Goal: Task Accomplishment & Management: Use online tool/utility

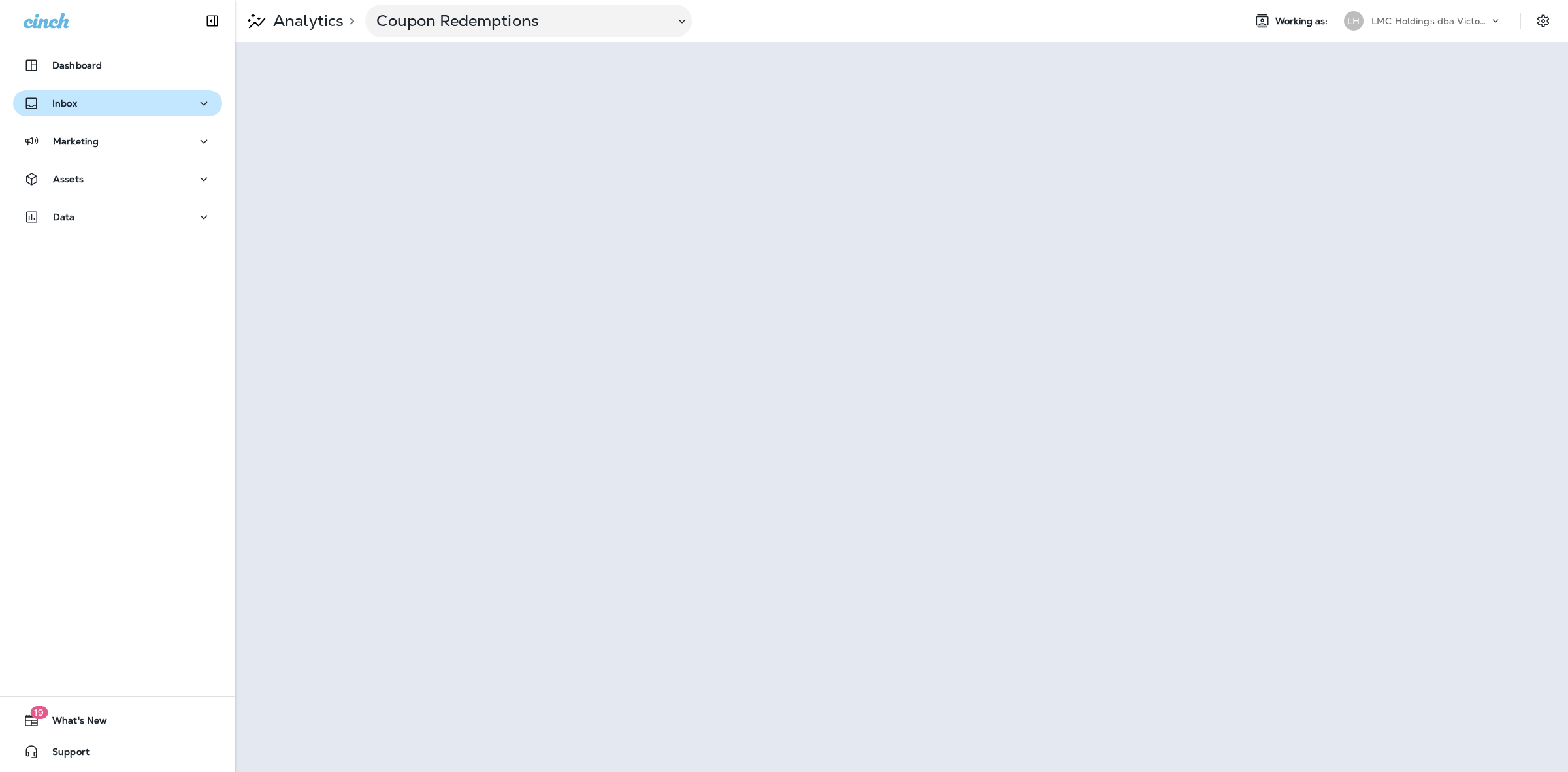
click at [138, 109] on div "Inbox" at bounding box center [118, 103] width 188 height 16
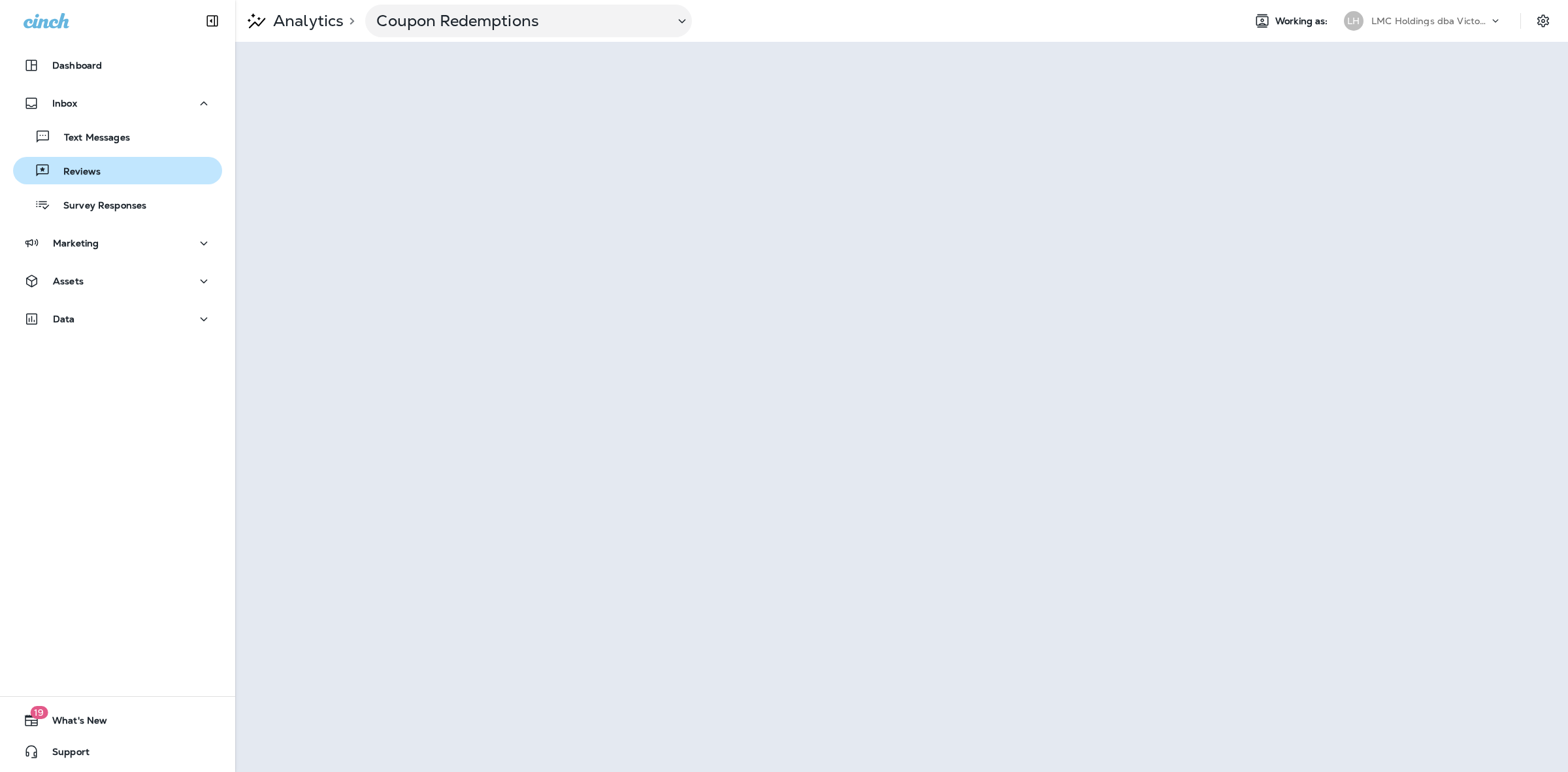
click at [109, 165] on div "Reviews" at bounding box center [117, 170] width 198 height 20
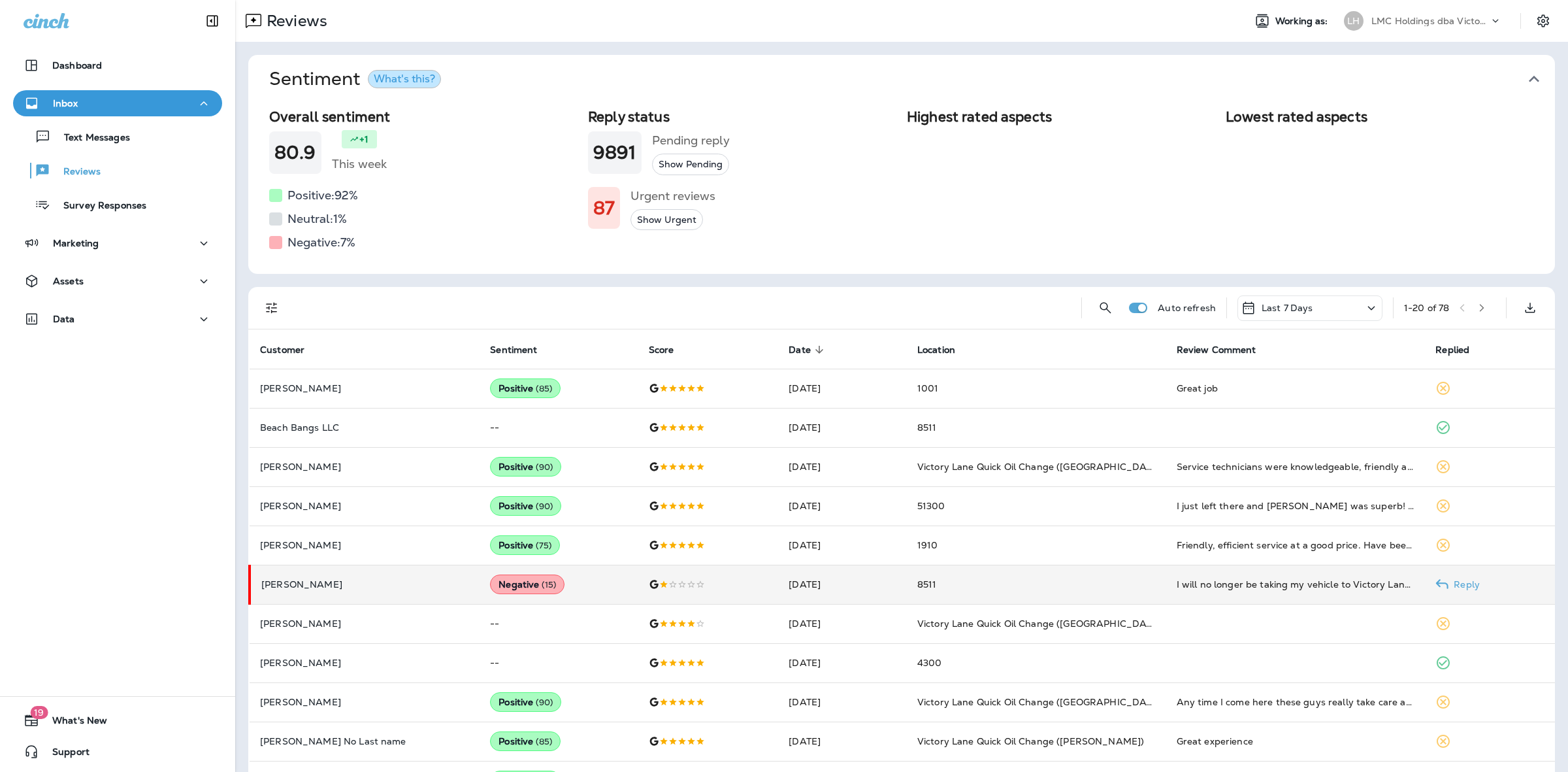
click at [981, 580] on td "8511" at bounding box center [1036, 584] width 259 height 39
click at [1021, 585] on td "8511" at bounding box center [1036, 584] width 259 height 39
click at [1079, 589] on td "8511" at bounding box center [1036, 584] width 259 height 39
